Goal: Navigation & Orientation: Find specific page/section

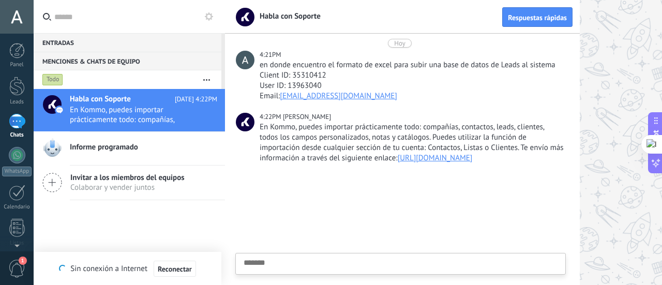
type textarea "*******"
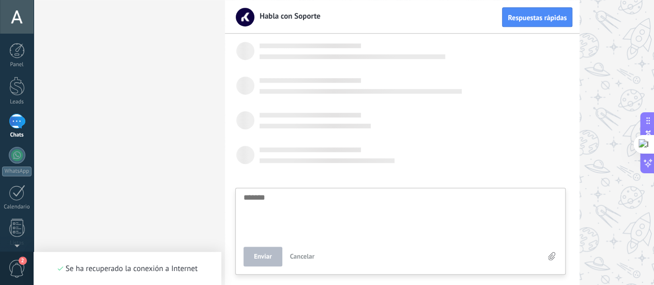
scroll to position [20, 0]
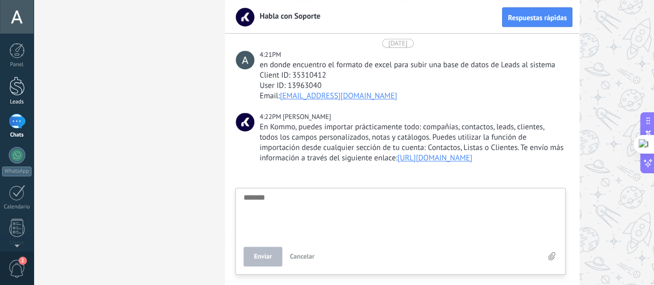
click at [17, 94] on div at bounding box center [17, 86] width 16 height 19
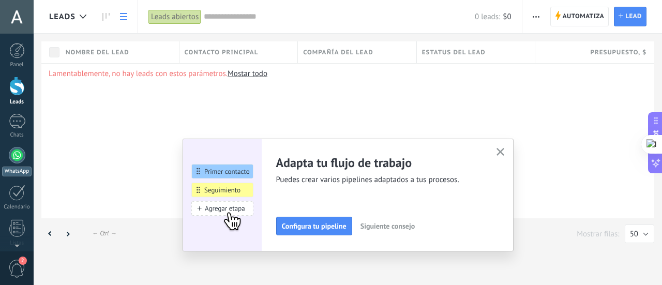
click at [15, 158] on div at bounding box center [17, 155] width 17 height 17
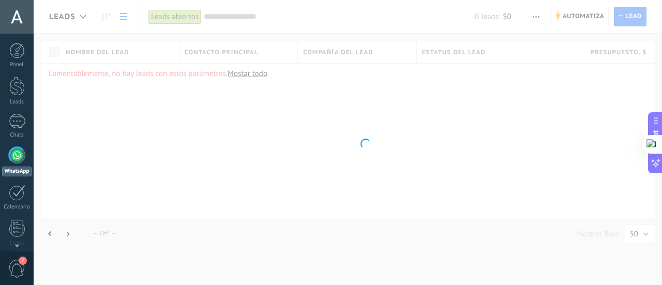
scroll to position [29, 0]
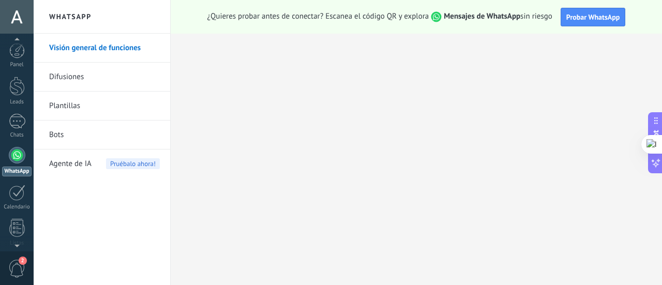
scroll to position [29, 0]
